Goal: Check status: Check status

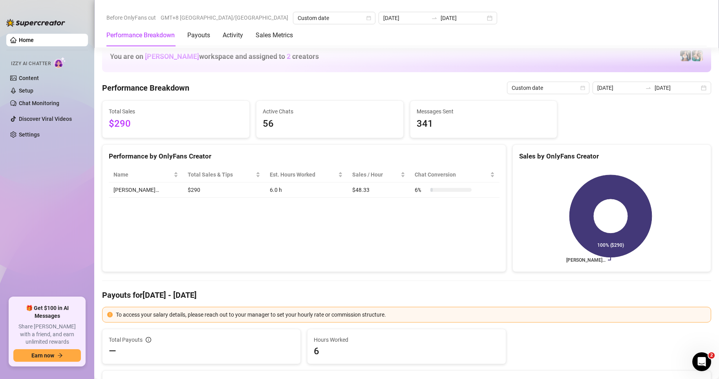
scroll to position [921, 0]
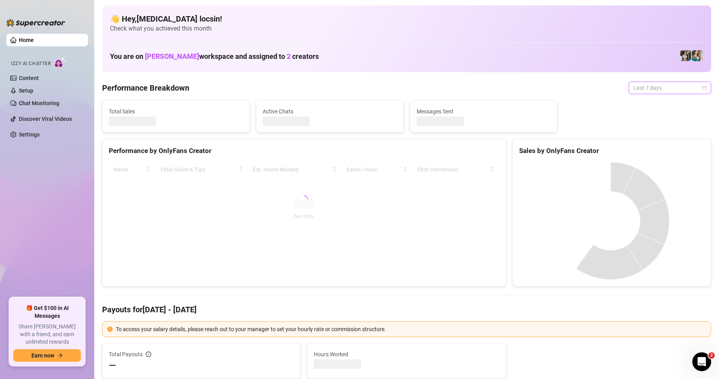
click at [655, 88] on span "Last 7 days" at bounding box center [669, 88] width 73 height 12
click at [638, 157] on div "Custom date" at bounding box center [663, 154] width 70 height 9
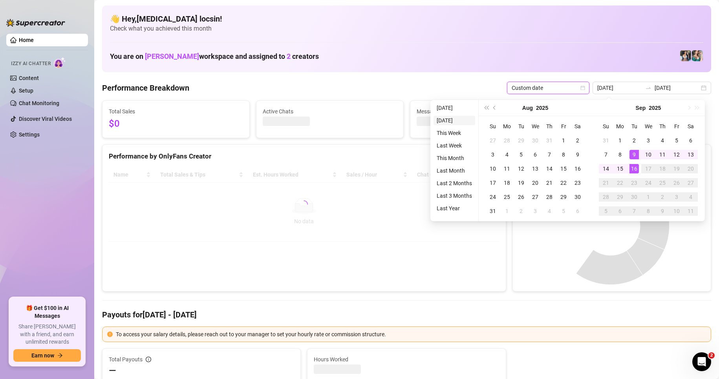
type input "[DATE]"
click at [446, 107] on li "[DATE]" at bounding box center [454, 107] width 42 height 9
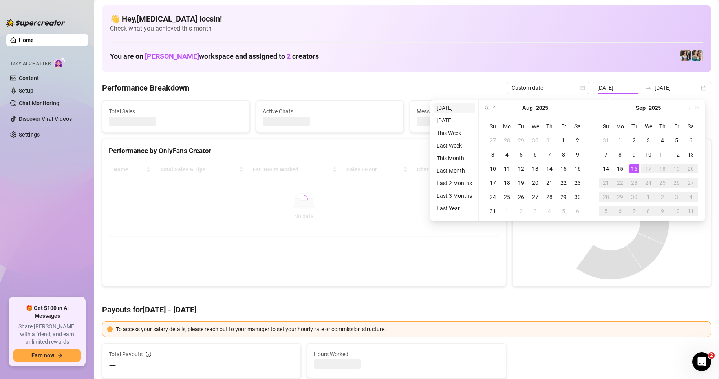
type input "[DATE]"
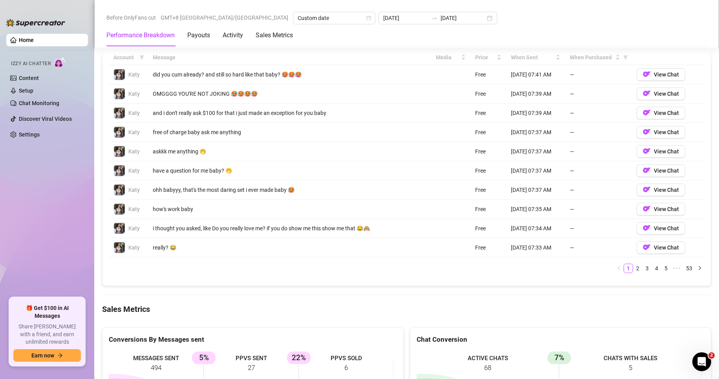
scroll to position [916, 0]
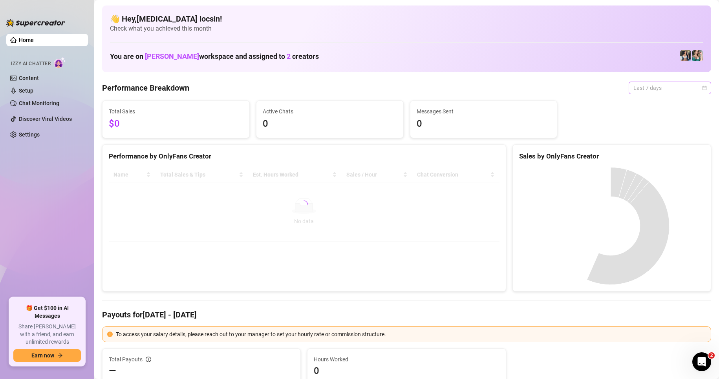
click at [658, 86] on span "Last 7 days" at bounding box center [669, 88] width 73 height 12
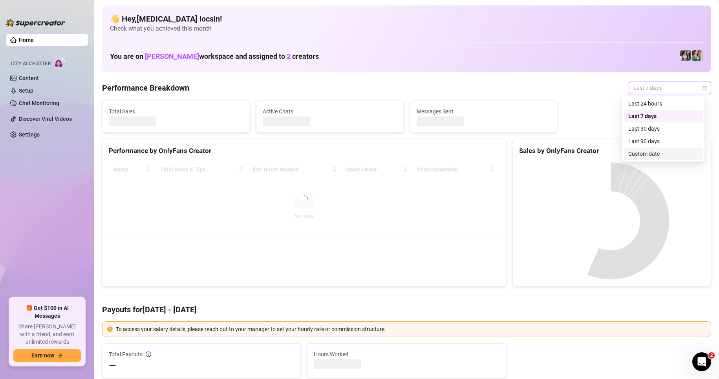
click at [652, 157] on div "Custom date" at bounding box center [663, 154] width 70 height 9
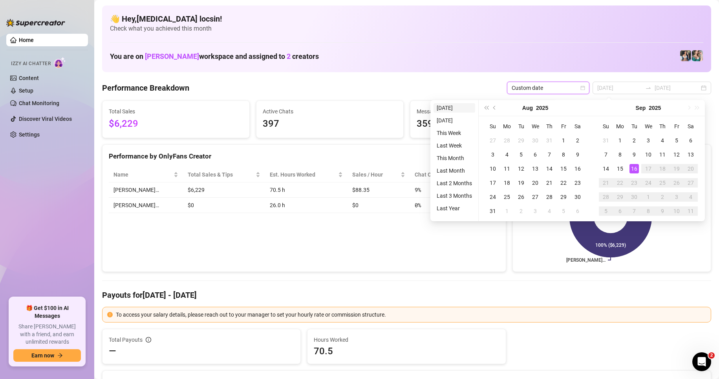
type input "[DATE]"
click at [456, 108] on li "[DATE]" at bounding box center [454, 107] width 42 height 9
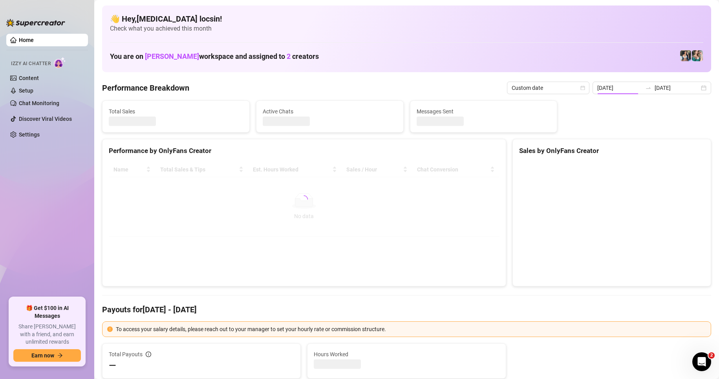
type input "[DATE]"
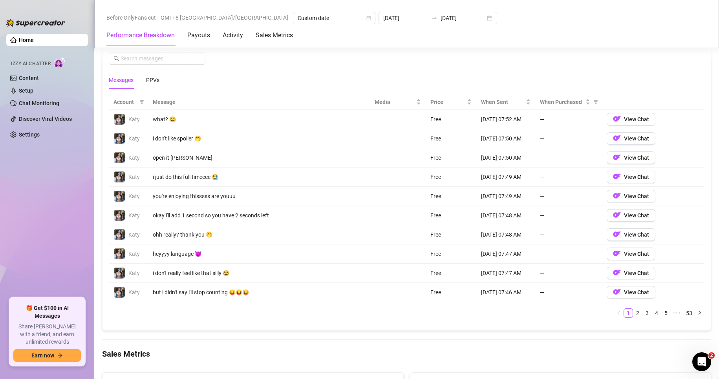
scroll to position [981, 0]
